Goal: Information Seeking & Learning: Learn about a topic

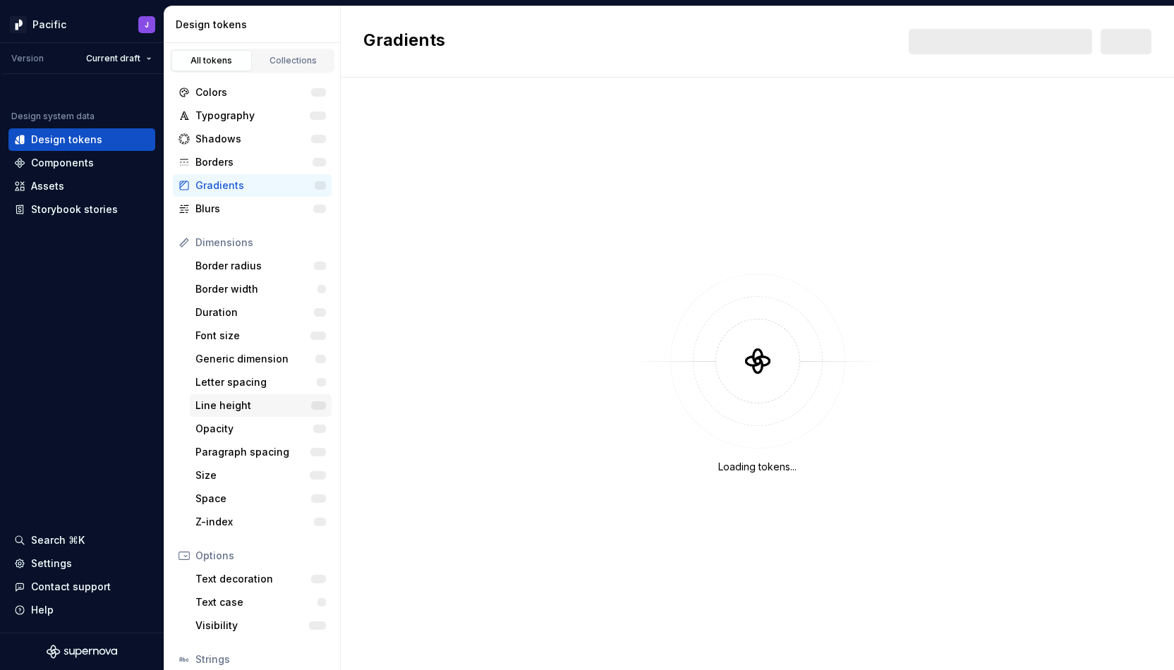
scroll to position [102, 0]
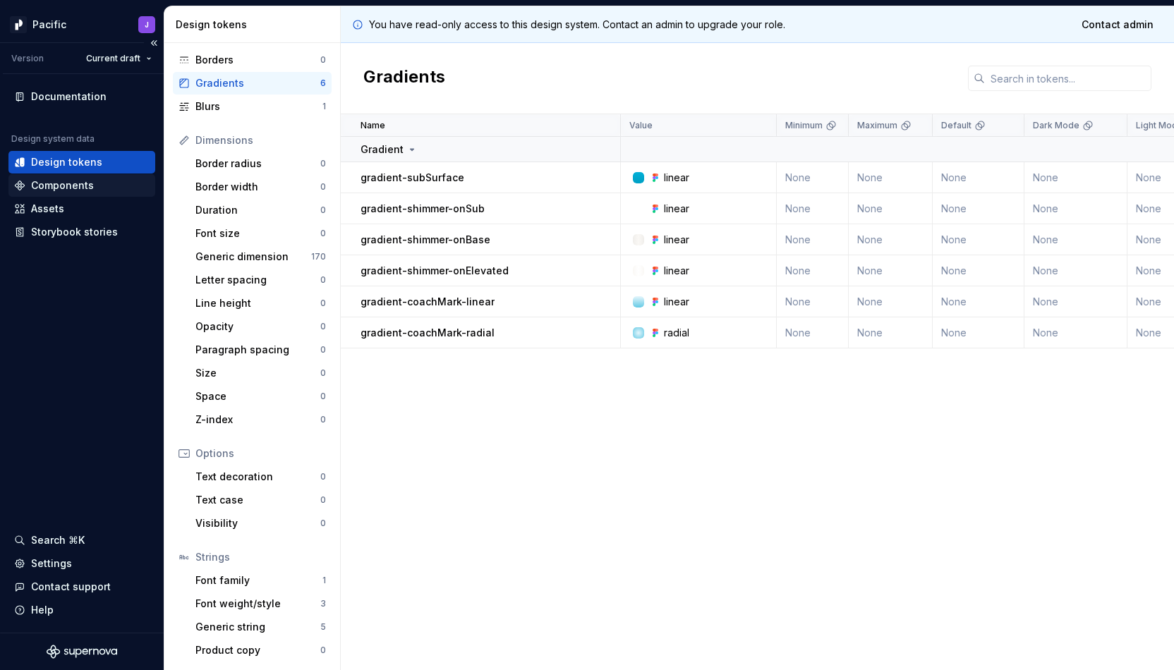
click at [80, 188] on div "Components" at bounding box center [62, 185] width 63 height 14
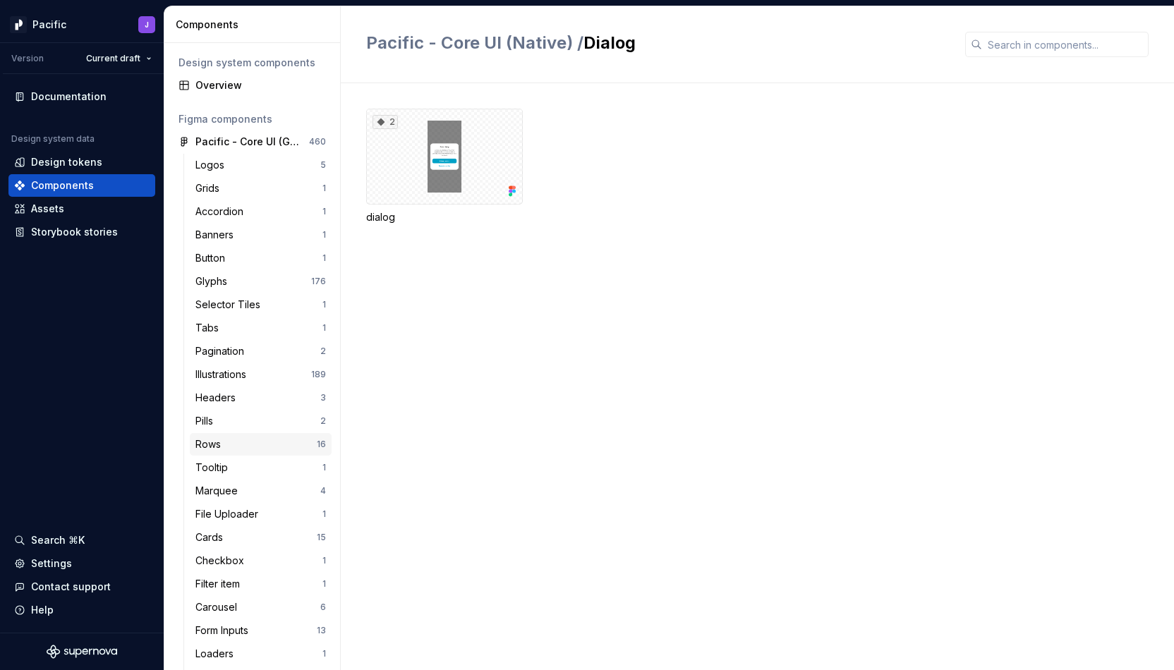
click at [217, 450] on div "Rows" at bounding box center [210, 444] width 31 height 14
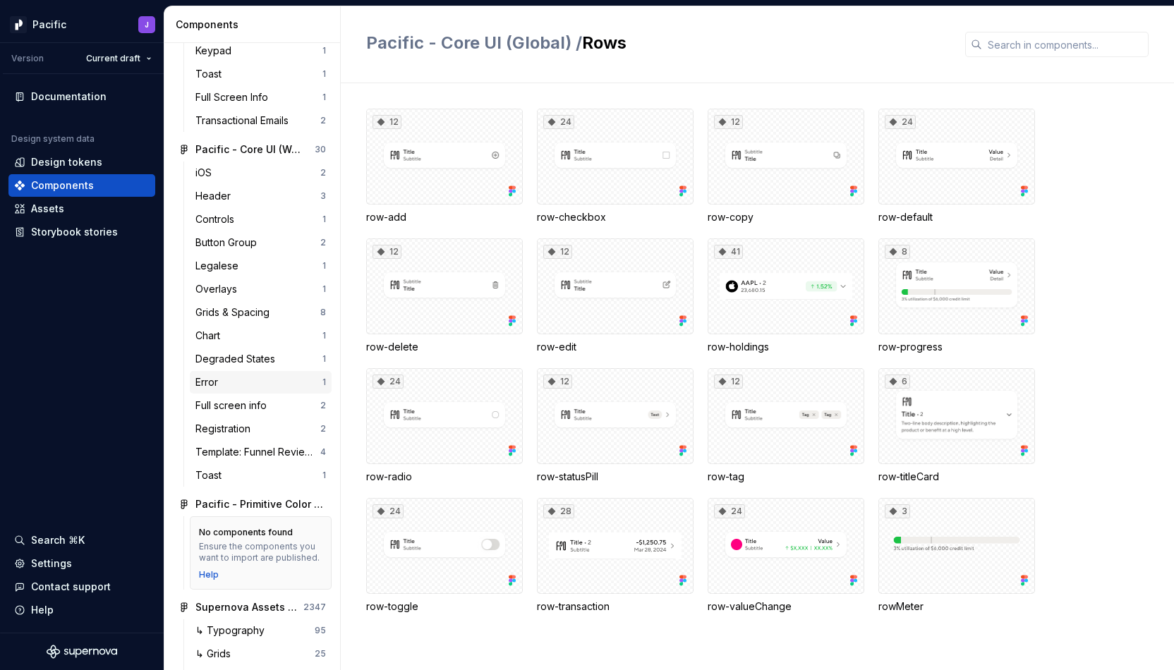
scroll to position [1379, 0]
click at [272, 313] on div "Grids & Spacing" at bounding box center [235, 310] width 80 height 14
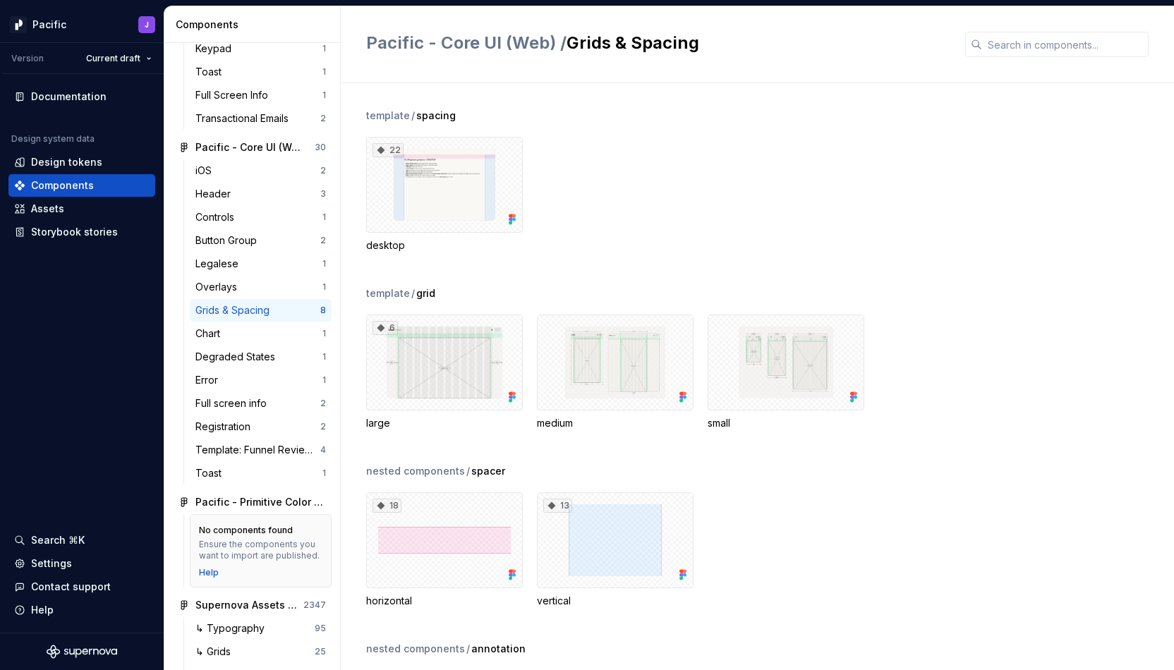
scroll to position [1, 0]
click at [231, 335] on div "Chart" at bounding box center [258, 334] width 127 height 14
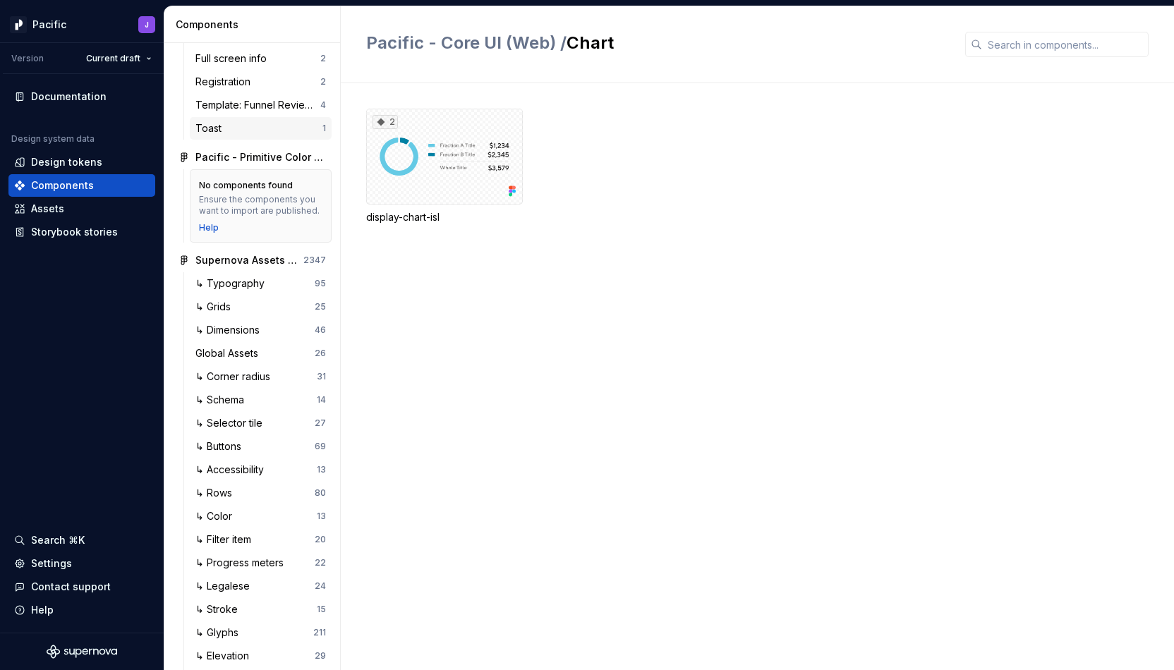
scroll to position [1727, 0]
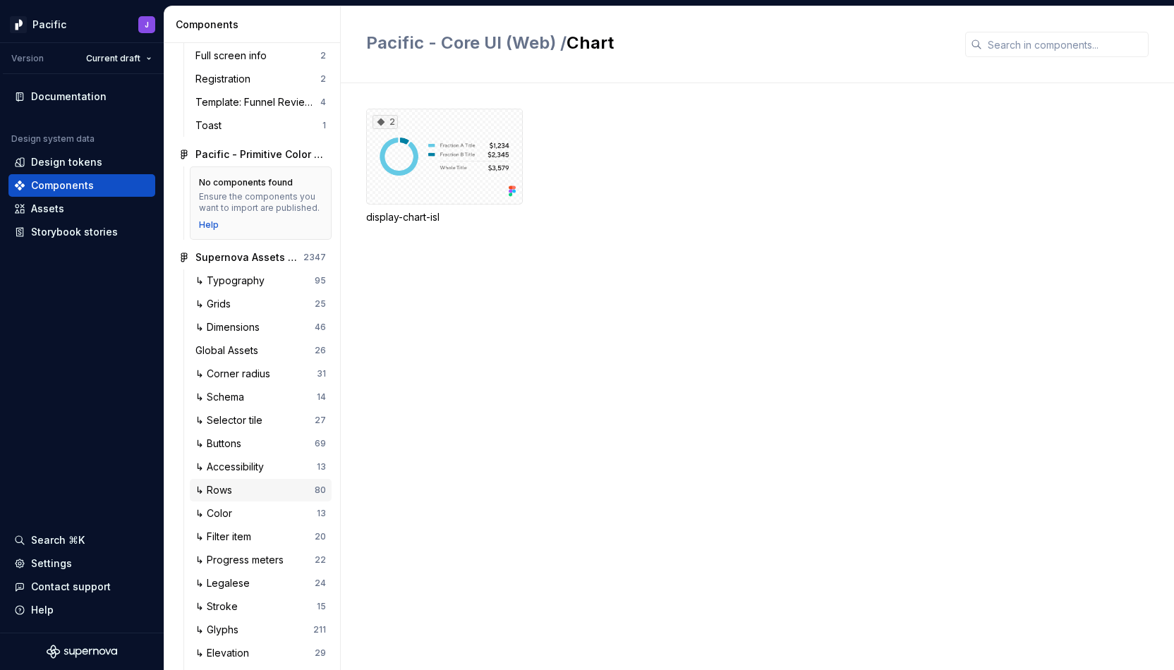
click at [231, 487] on div "↳ Rows" at bounding box center [216, 490] width 42 height 14
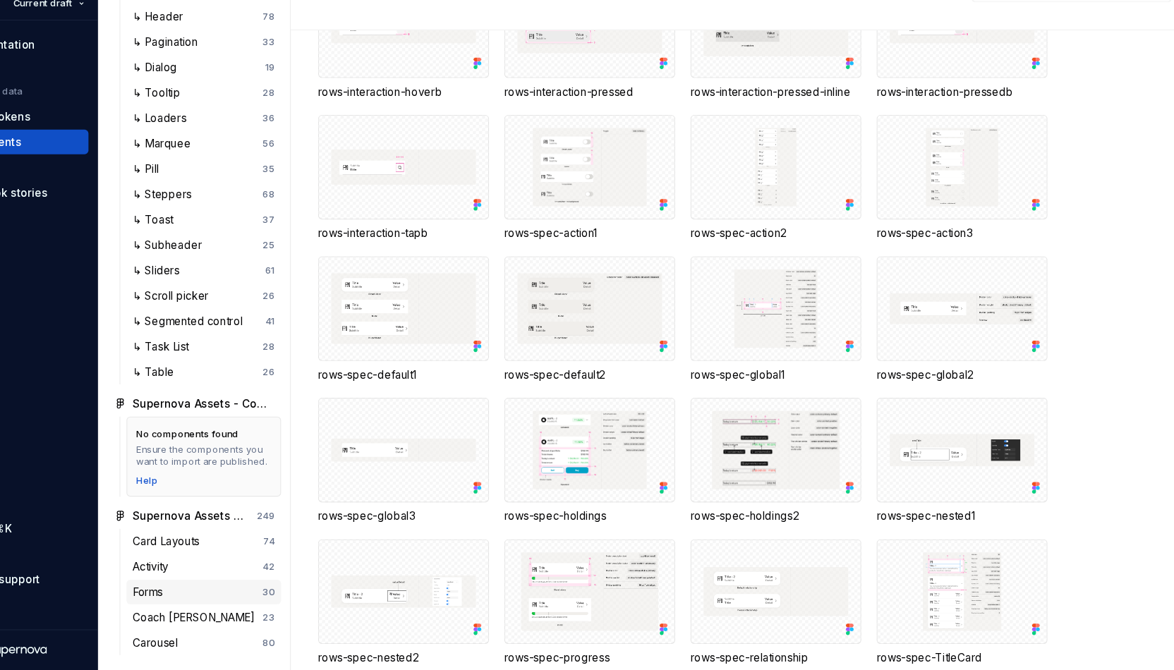
click at [257, 608] on div "Forms 30" at bounding box center [261, 598] width 142 height 23
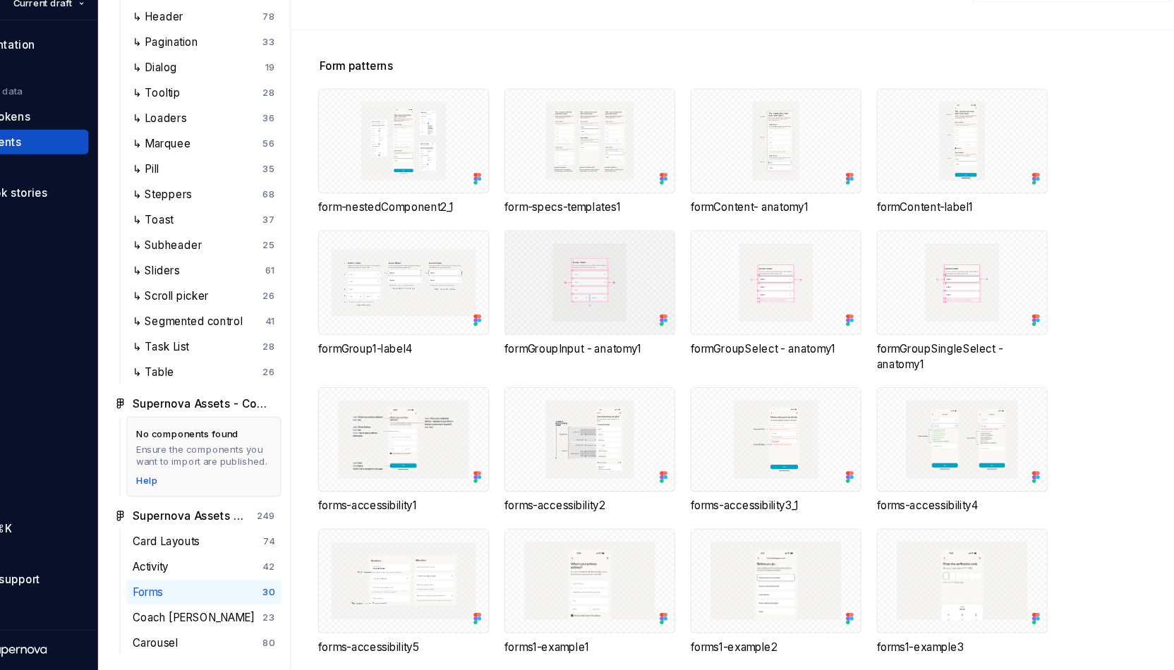
click at [597, 308] on div at bounding box center [615, 315] width 157 height 96
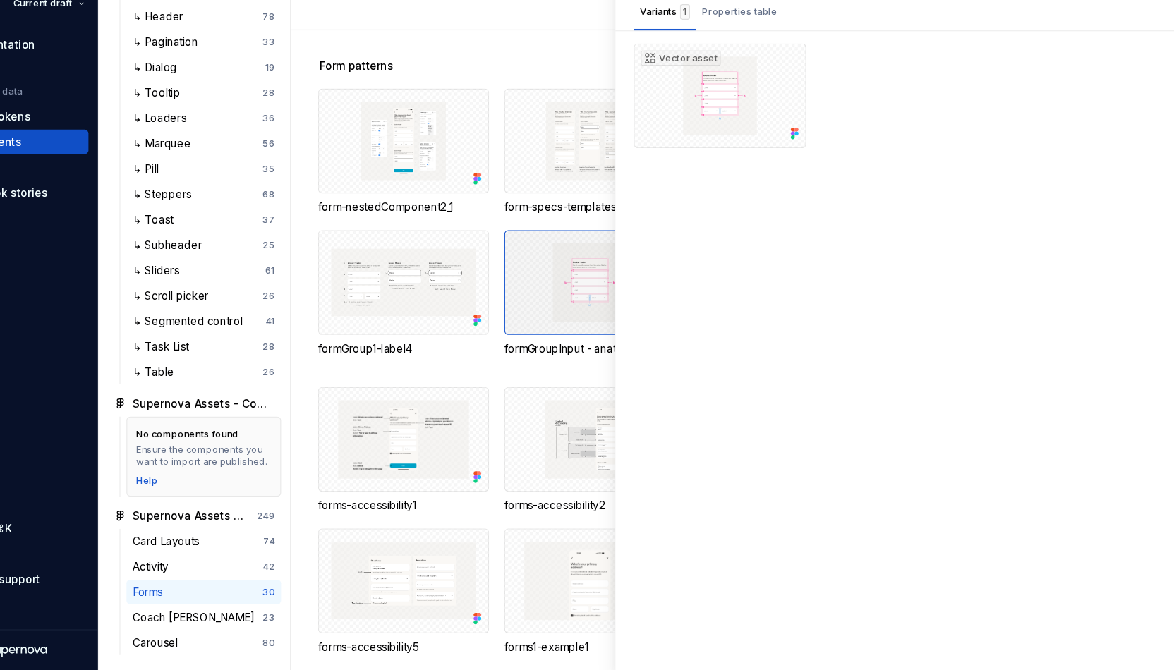
click at [597, 308] on div at bounding box center [615, 315] width 157 height 96
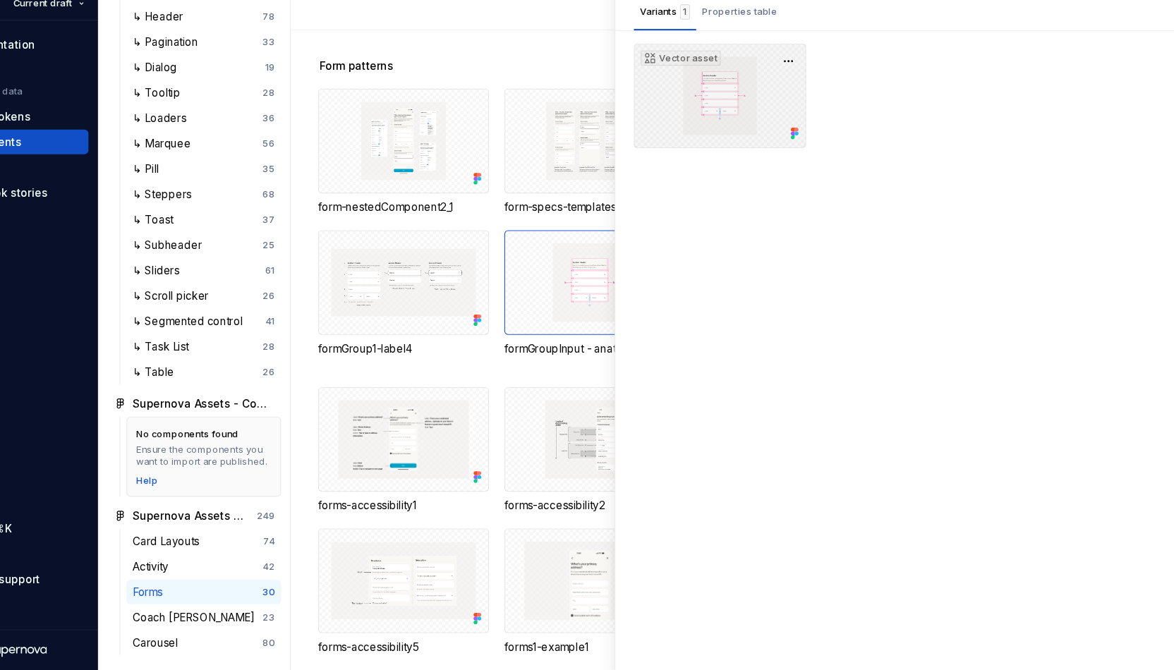
click at [746, 145] on div "Vector asset" at bounding box center [734, 143] width 158 height 96
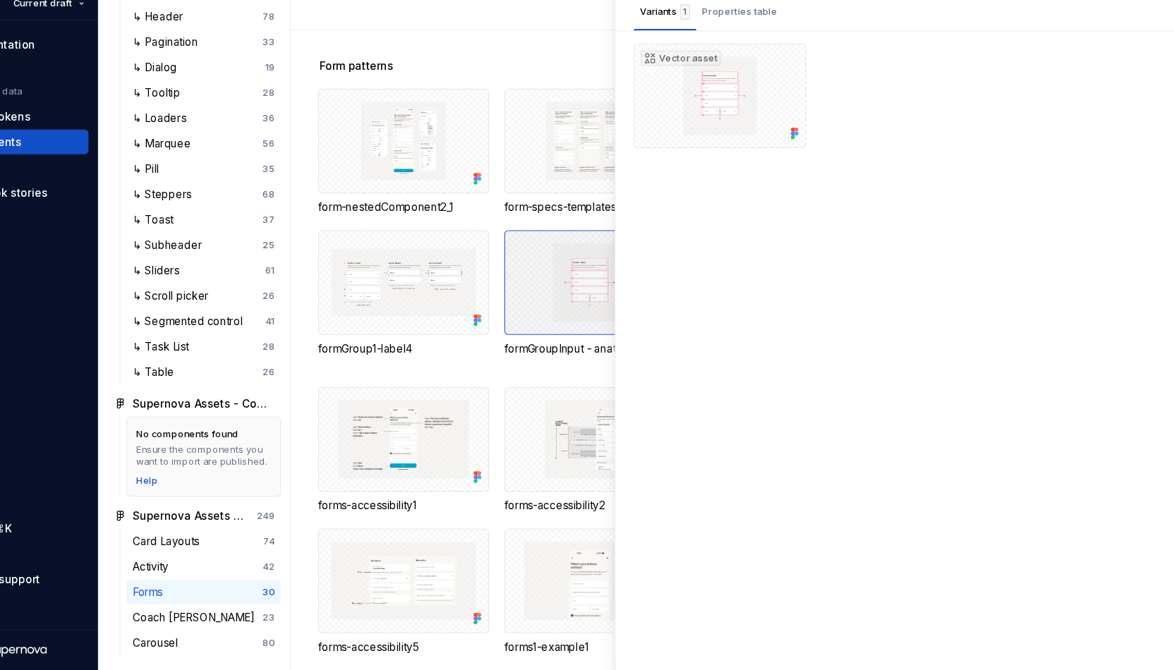
click at [566, 322] on div at bounding box center [615, 315] width 157 height 96
click at [512, 391] on div "formGroup1-label4" at bounding box center [444, 332] width 157 height 130
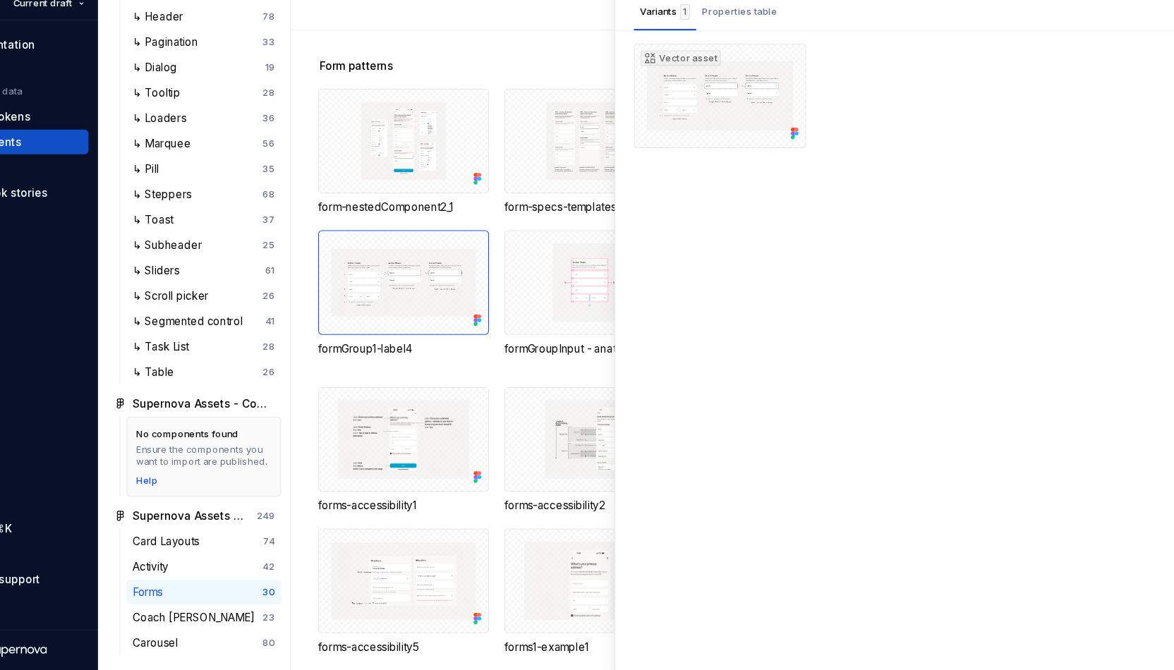
click at [621, 75] on div "Supernova Assets - Patterns 01 / Forms" at bounding box center [757, 44] width 833 height 77
click at [727, 140] on div "Vector asset" at bounding box center [734, 143] width 158 height 96
click at [801, 109] on button "button" at bounding box center [797, 112] width 20 height 20
click at [749, 133] on div "Open in [GEOGRAPHIC_DATA]" at bounding box center [752, 153] width 92 height 42
click at [618, 99] on div "Form patterns form-nestedComponent2_1 form-specs-templates1 formContent- anatom…" at bounding box center [770, 376] width 808 height 587
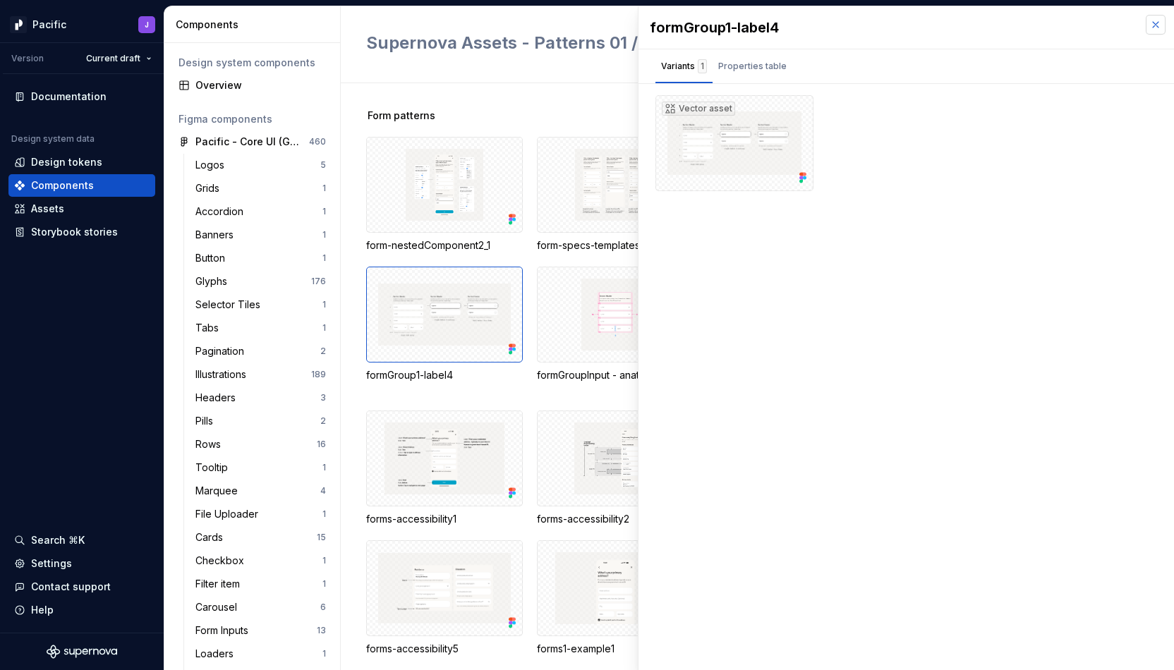
click at [1160, 25] on button "button" at bounding box center [1156, 25] width 20 height 20
